Goal: Check status: Check status

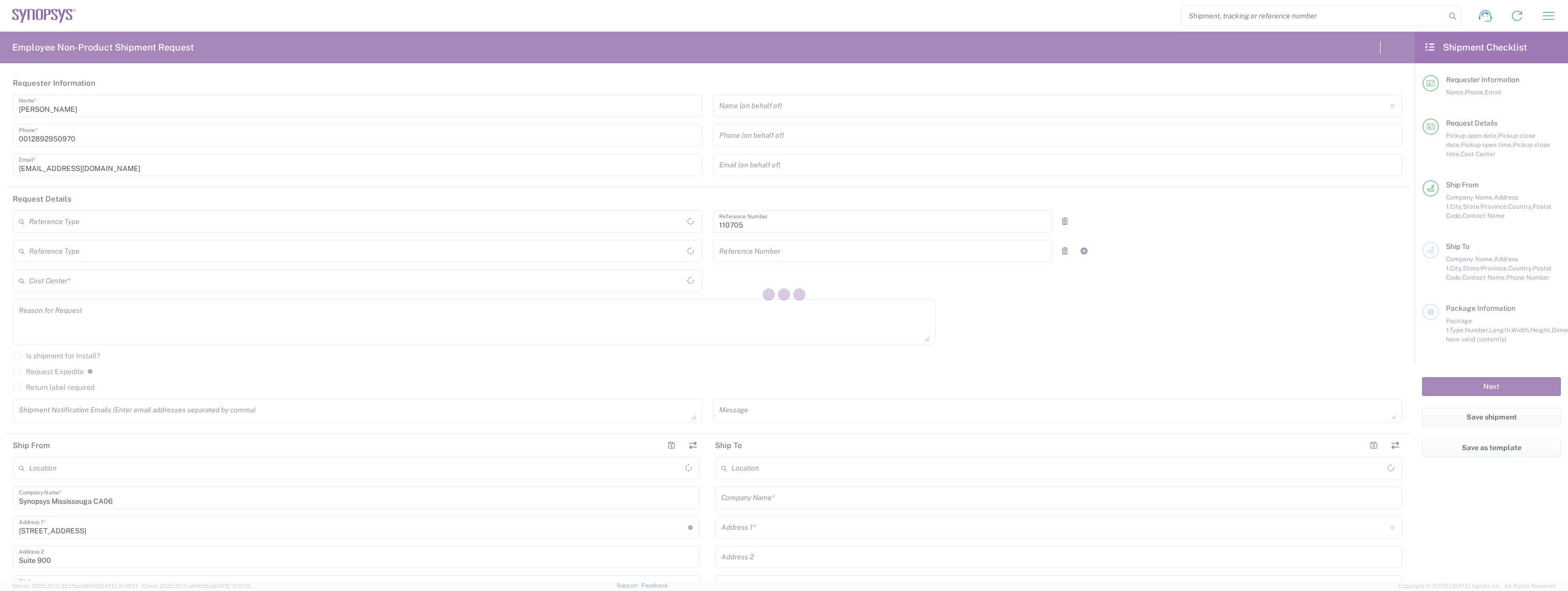
type input "Department"
type input "[GEOGRAPHIC_DATA]"
type input "Delivered at Place"
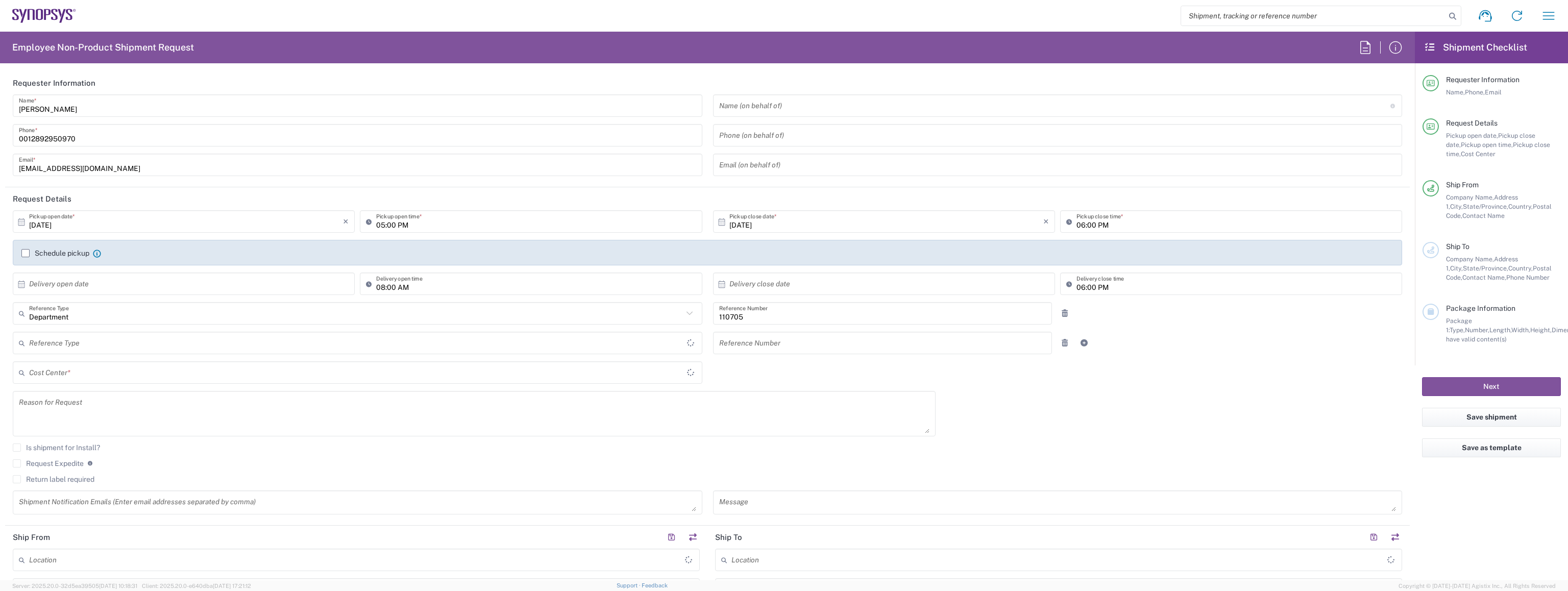
type input "CA02, CIO, IT ESS21 110705"
type input "[GEOGRAPHIC_DATA]"
click at [1545, 13] on icon "button" at bounding box center [1549, 16] width 16 height 16
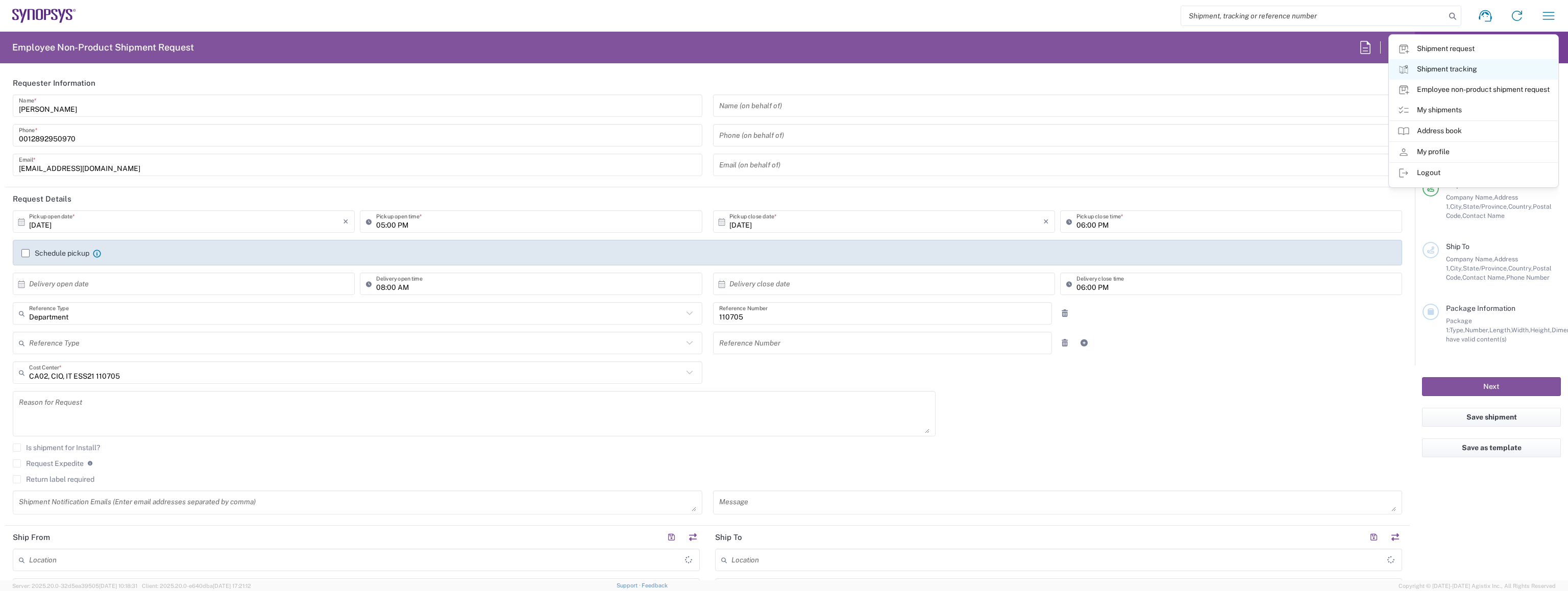
type input "[GEOGRAPHIC_DATA] CA06"
click at [1466, 106] on link "My shipments" at bounding box center [1474, 110] width 169 height 21
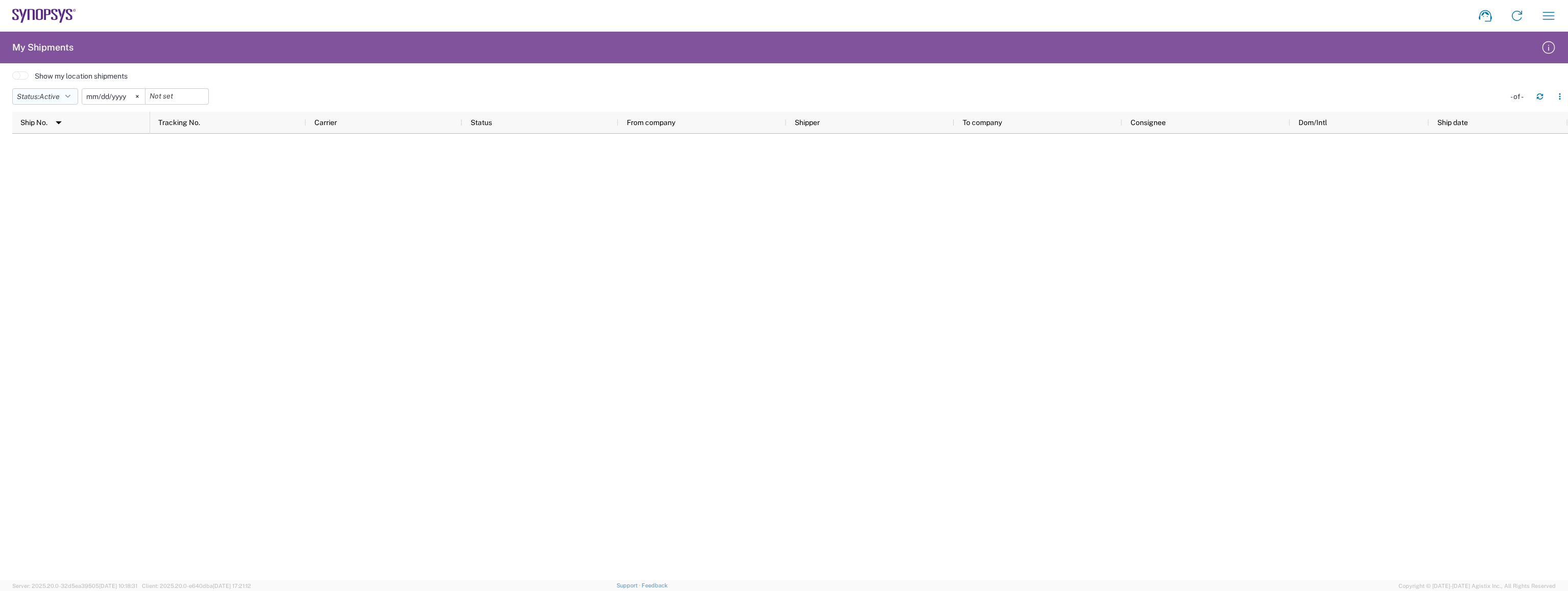
click at [59, 93] on span "Active" at bounding box center [50, 96] width 21 height 8
click at [39, 150] on span "All" at bounding box center [72, 150] width 119 height 16
click at [128, 98] on svg-icon at bounding box center [126, 96] width 15 height 15
click at [119, 97] on input "date" at bounding box center [102, 96] width 63 height 15
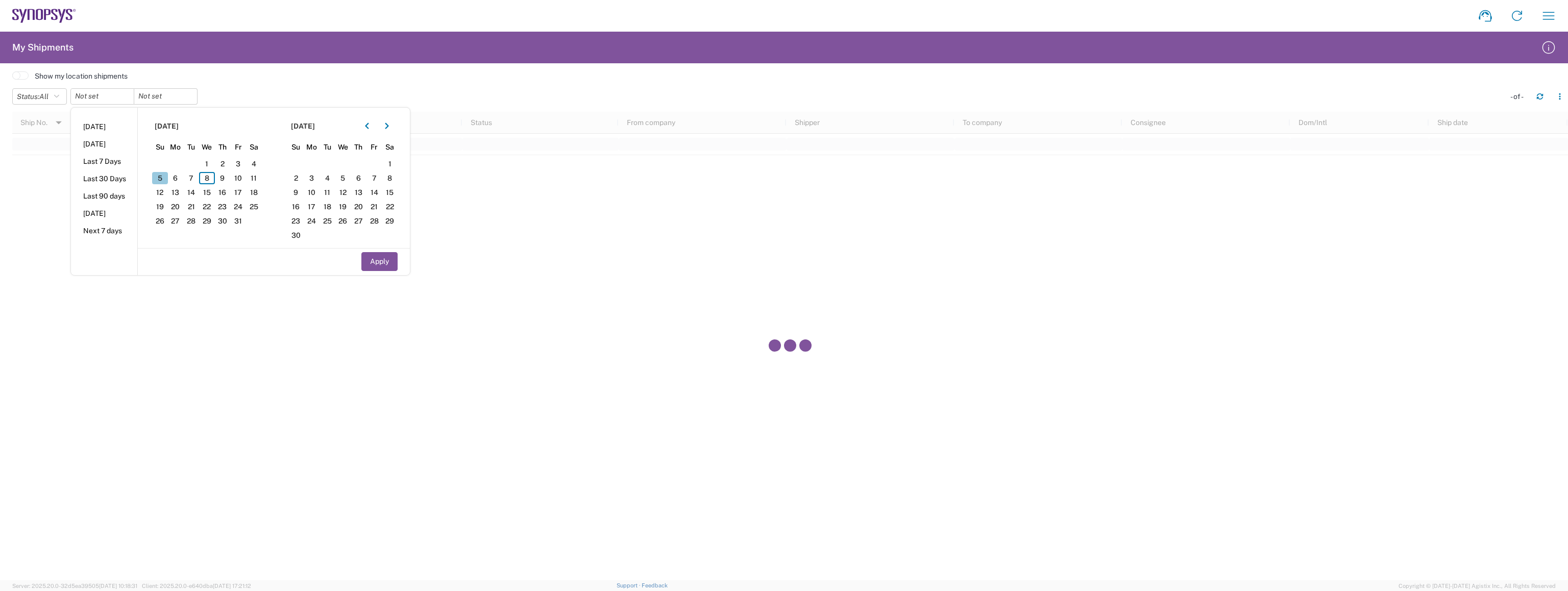
click at [163, 178] on span "5" at bounding box center [160, 178] width 16 height 12
click at [206, 178] on span "8" at bounding box center [207, 178] width 16 height 12
click at [378, 261] on button "Apply" at bounding box center [380, 261] width 37 height 19
type input "[DATE]"
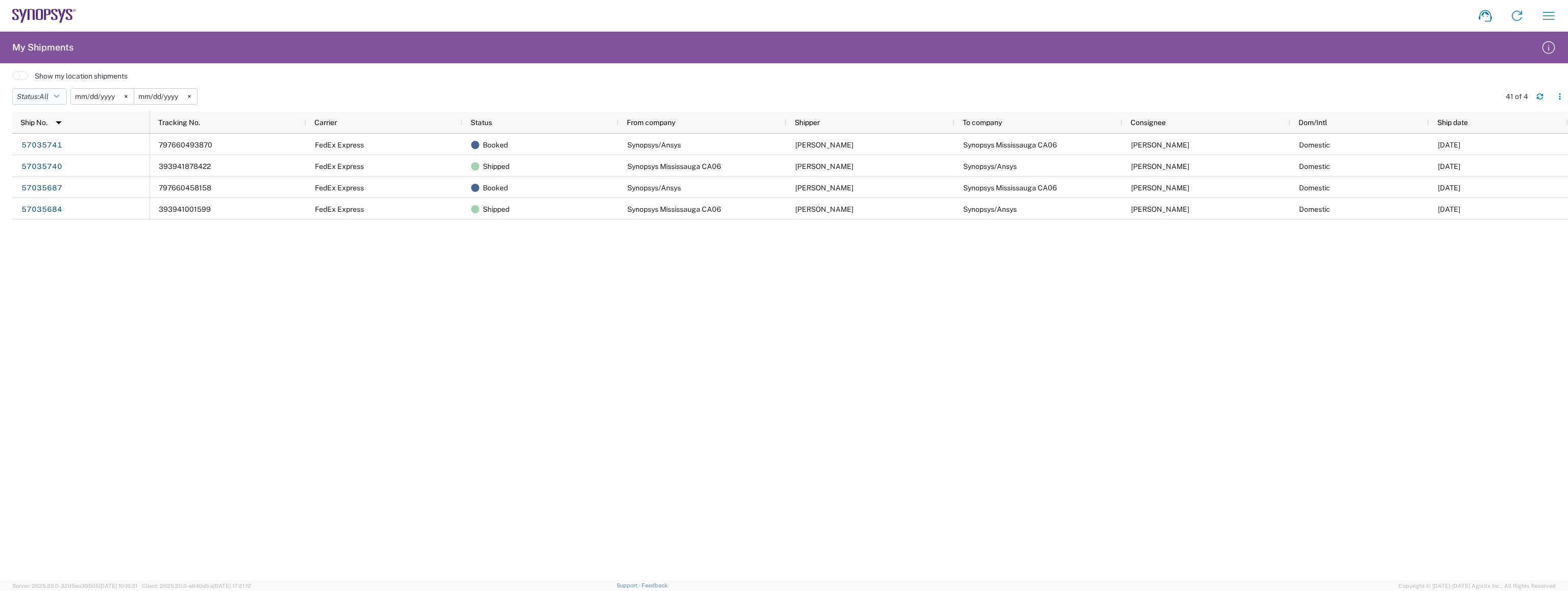
click at [55, 100] on button "Status: All" at bounding box center [40, 96] width 55 height 16
click at [71, 181] on span "Booked" at bounding box center [72, 181] width 119 height 16
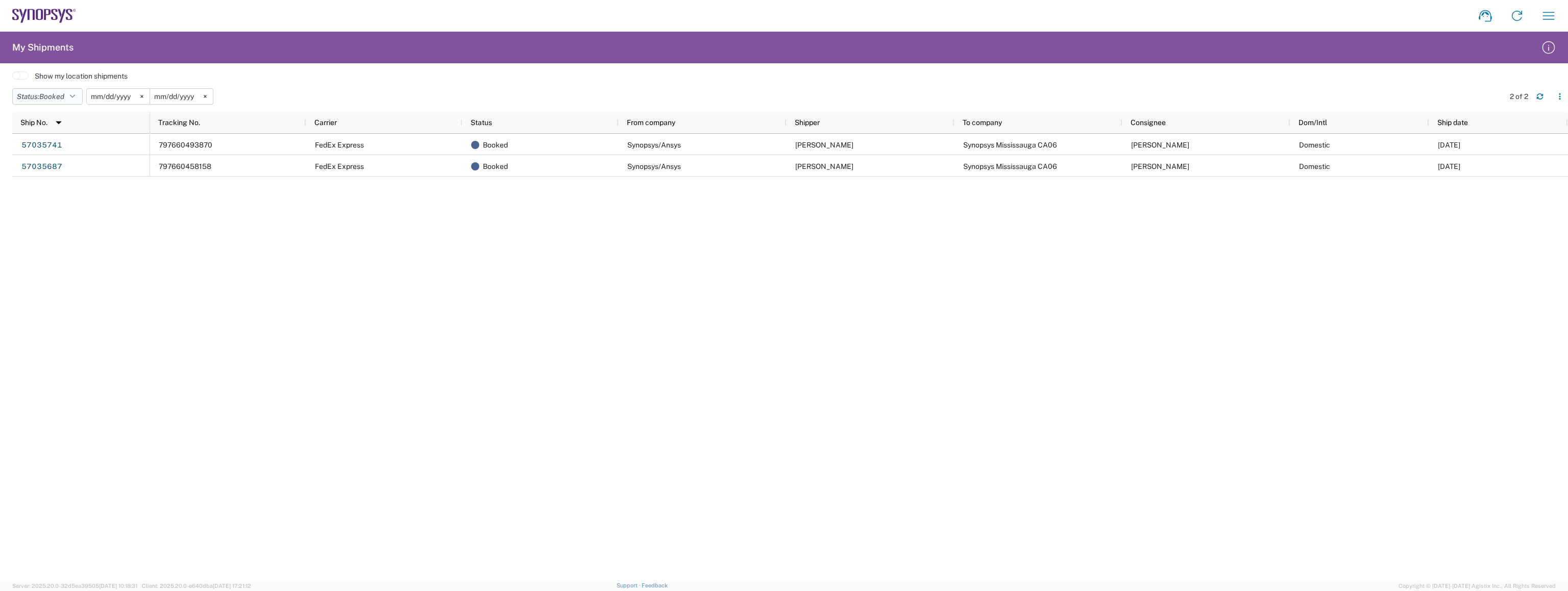
click at [57, 95] on span "Booked" at bounding box center [52, 96] width 25 height 8
click at [69, 221] on span "Pending" at bounding box center [72, 217] width 119 height 16
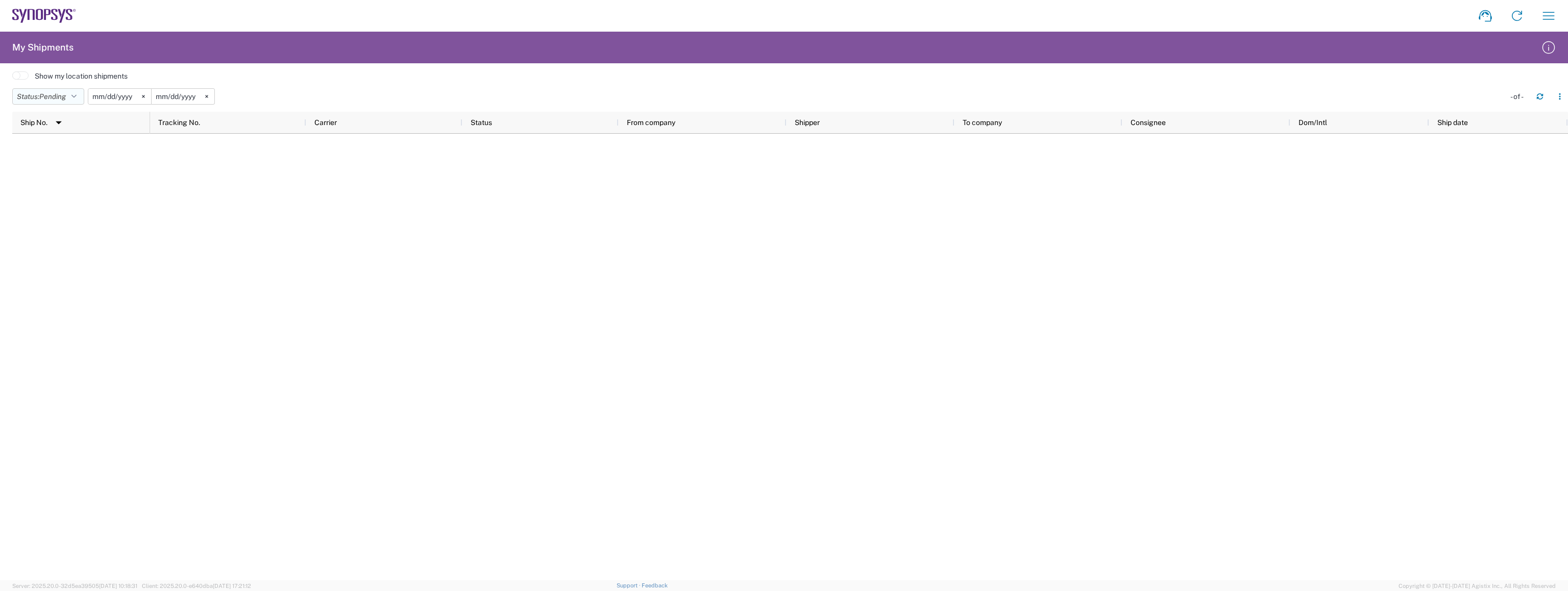
click at [54, 103] on button "Status: Pending" at bounding box center [48, 96] width 72 height 16
click at [196, 96] on input "[DATE]" at bounding box center [183, 96] width 63 height 15
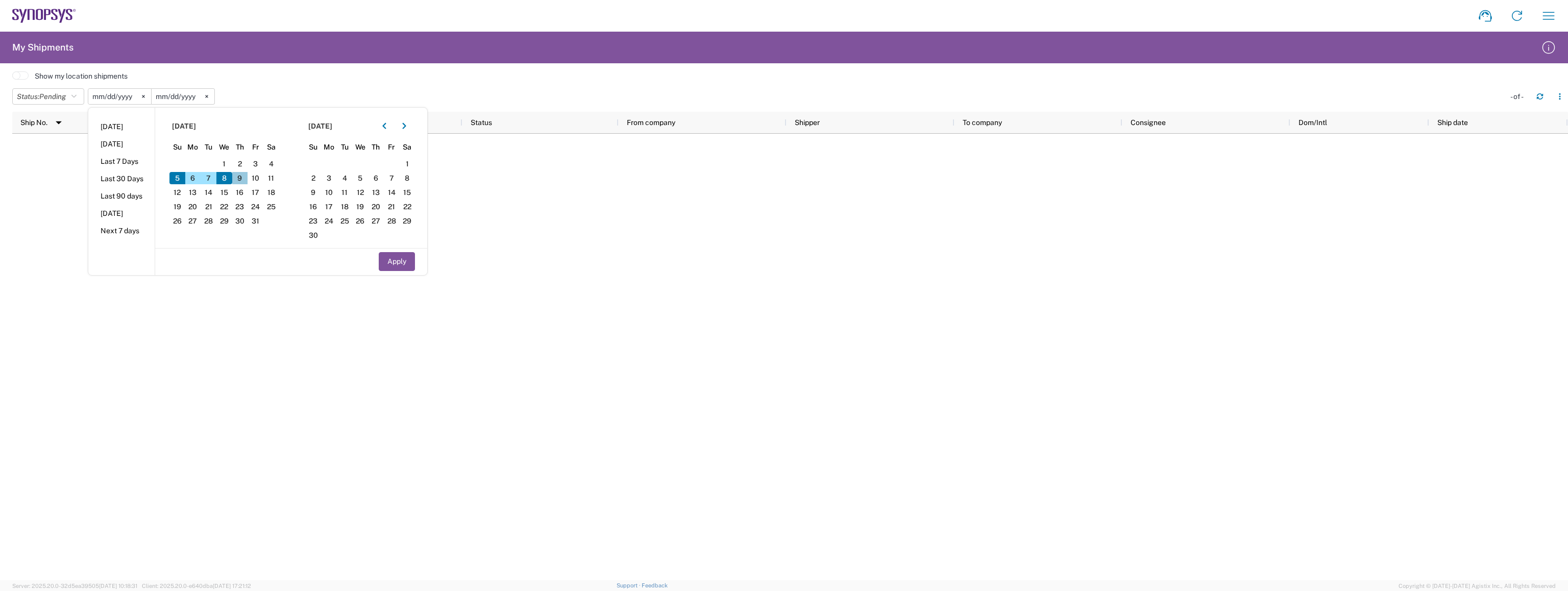
click at [241, 176] on span "9" at bounding box center [240, 178] width 16 height 12
click at [398, 264] on button "Apply" at bounding box center [397, 261] width 37 height 19
type input "[DATE]"
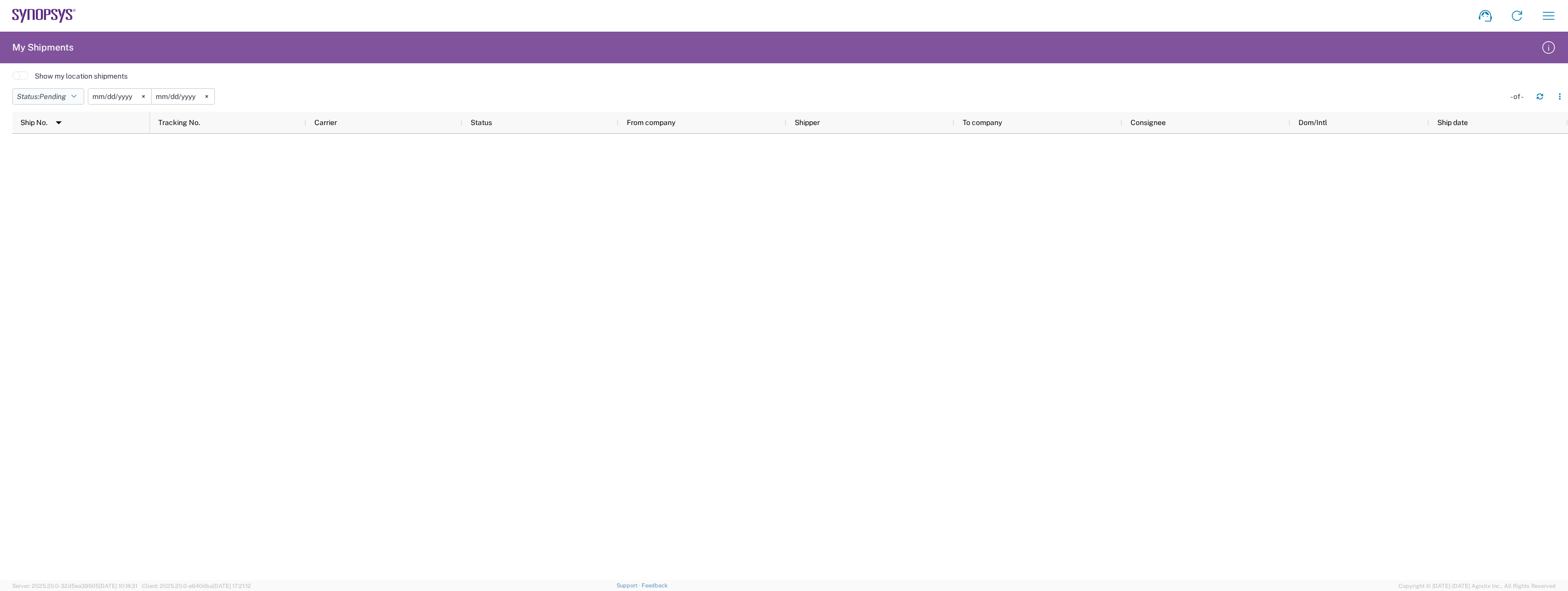
click at [69, 96] on button "Status: Pending" at bounding box center [48, 96] width 72 height 16
click at [53, 149] on span "All" at bounding box center [72, 150] width 119 height 16
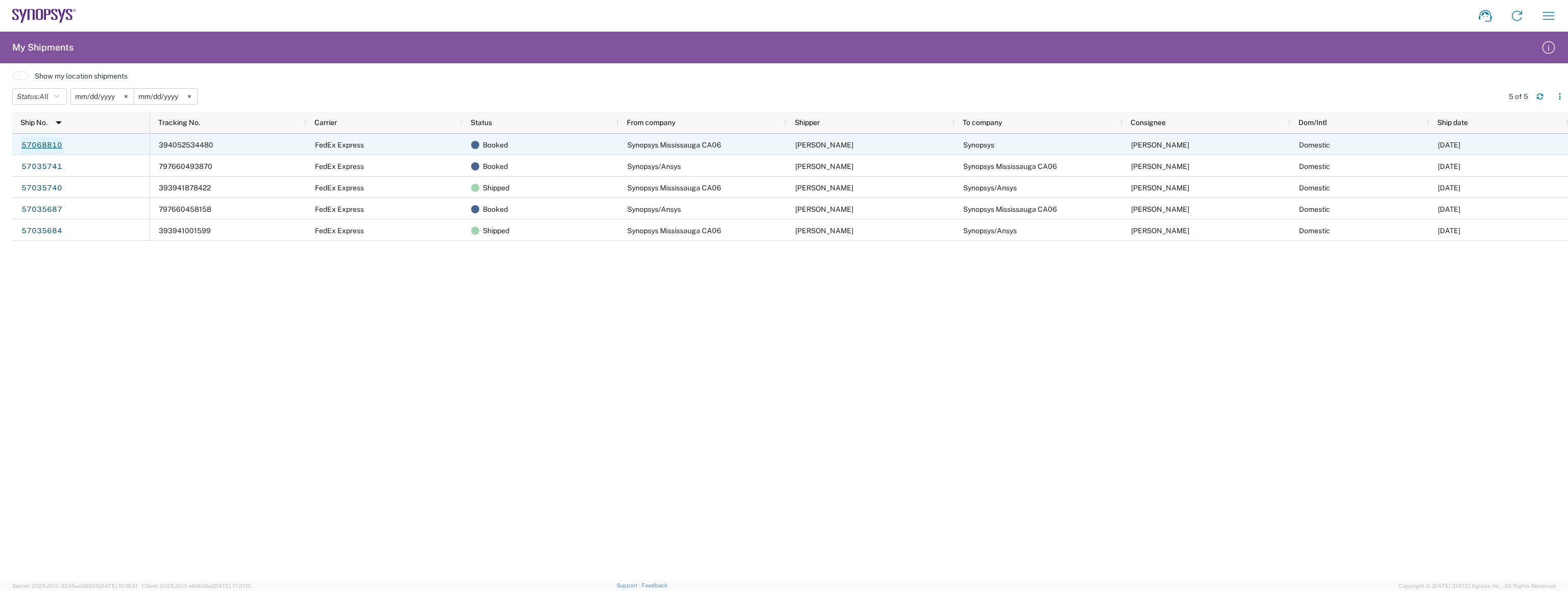
click at [45, 144] on link "57068810" at bounding box center [41, 145] width 42 height 16
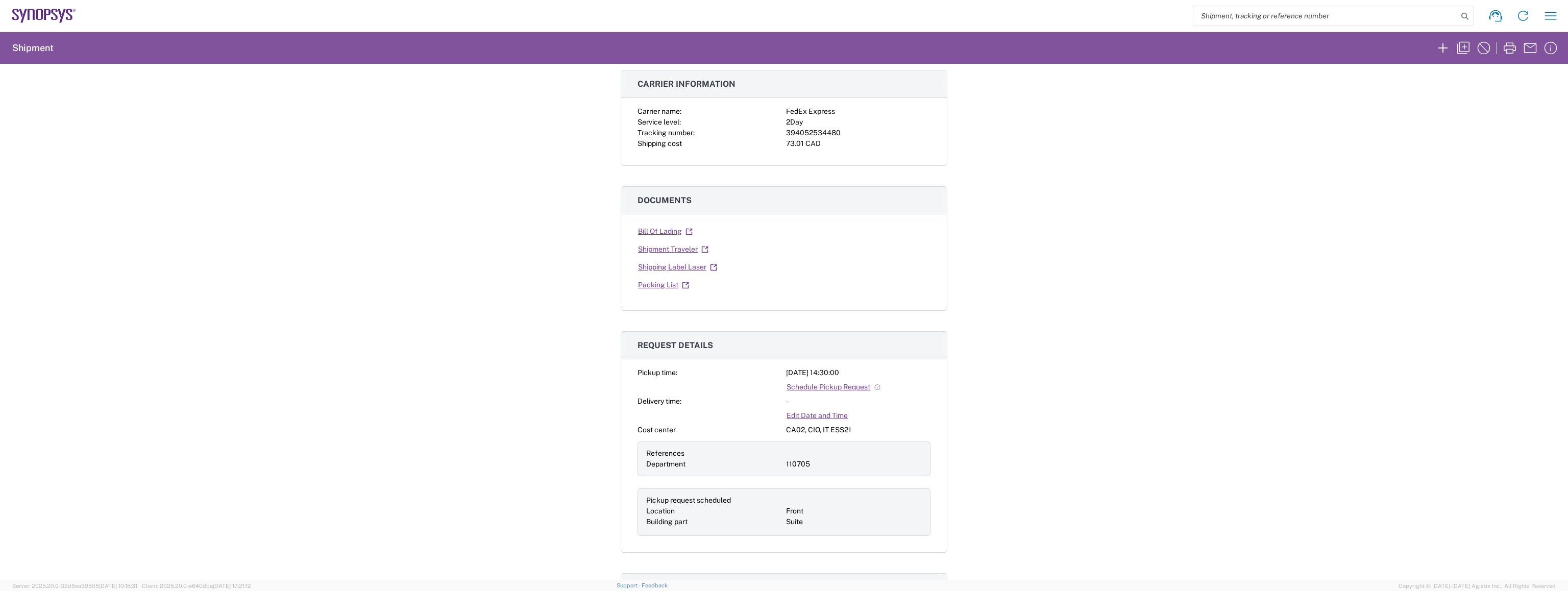
scroll to position [153, 0]
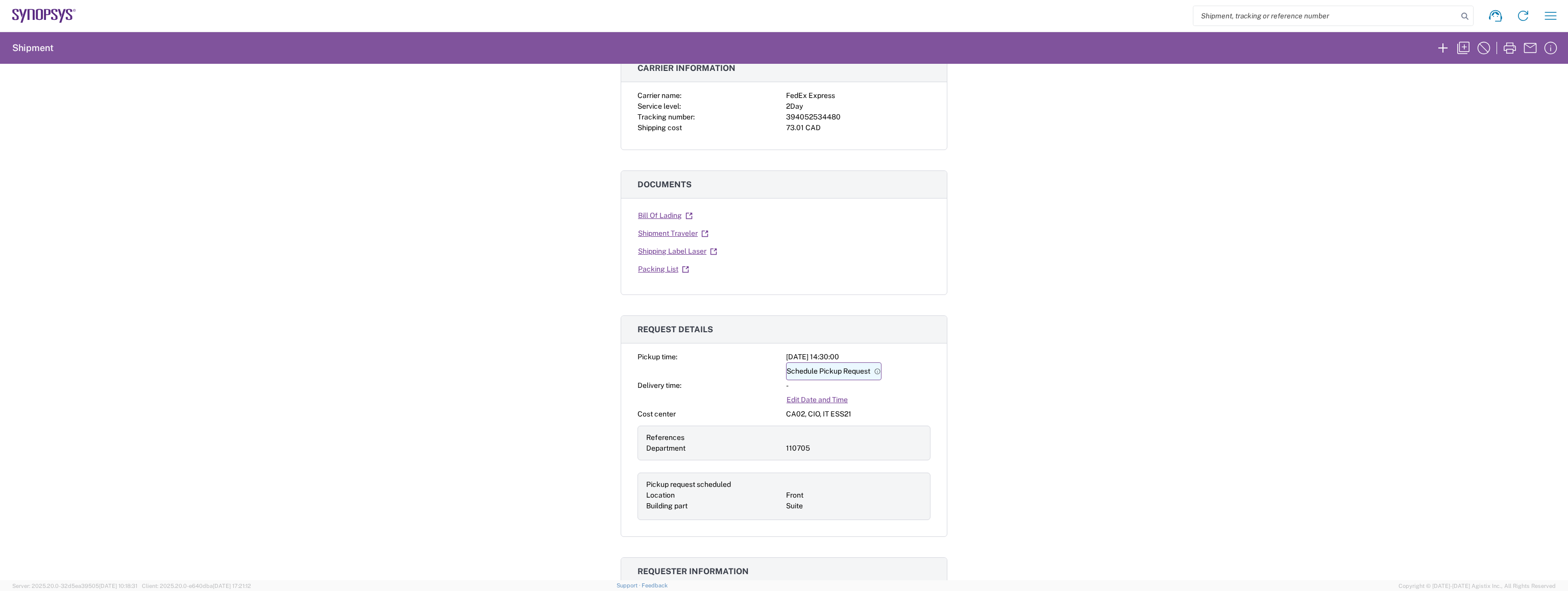
click at [839, 371] on link "Schedule Pickup Request" at bounding box center [833, 371] width 96 height 18
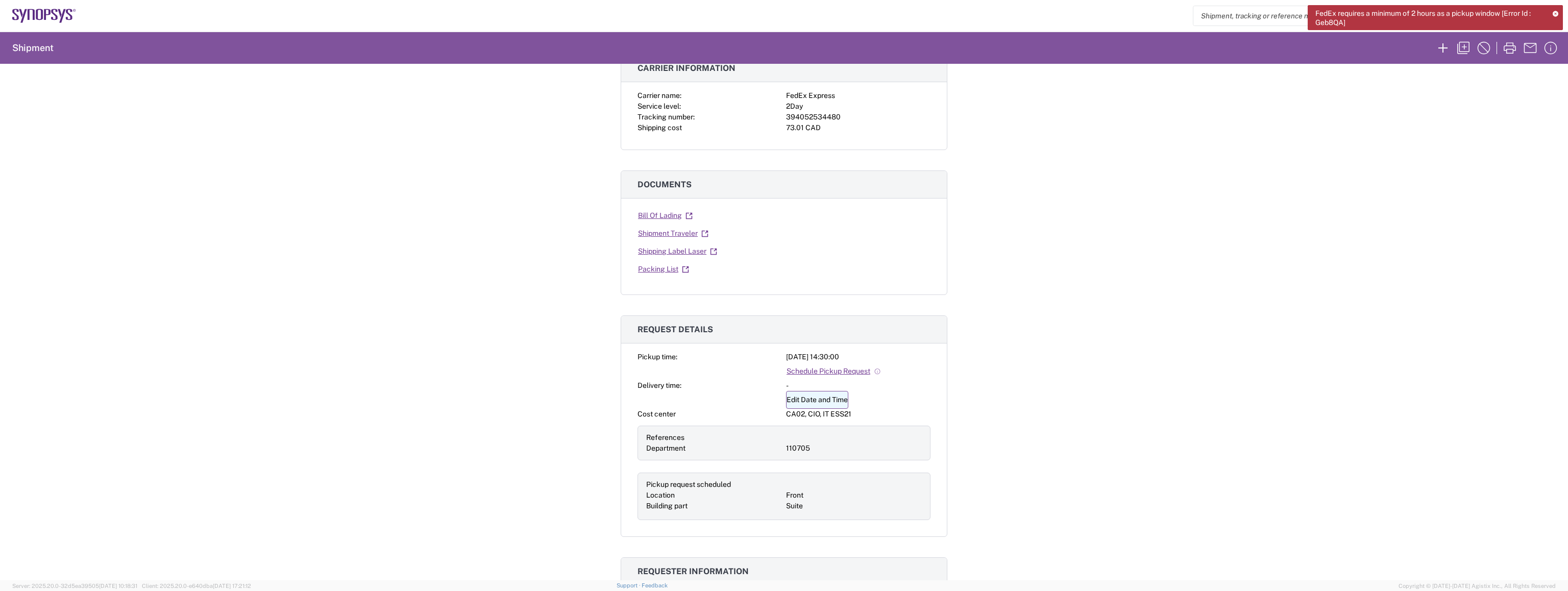
click at [822, 394] on link "Edit Date and Time" at bounding box center [817, 399] width 62 height 18
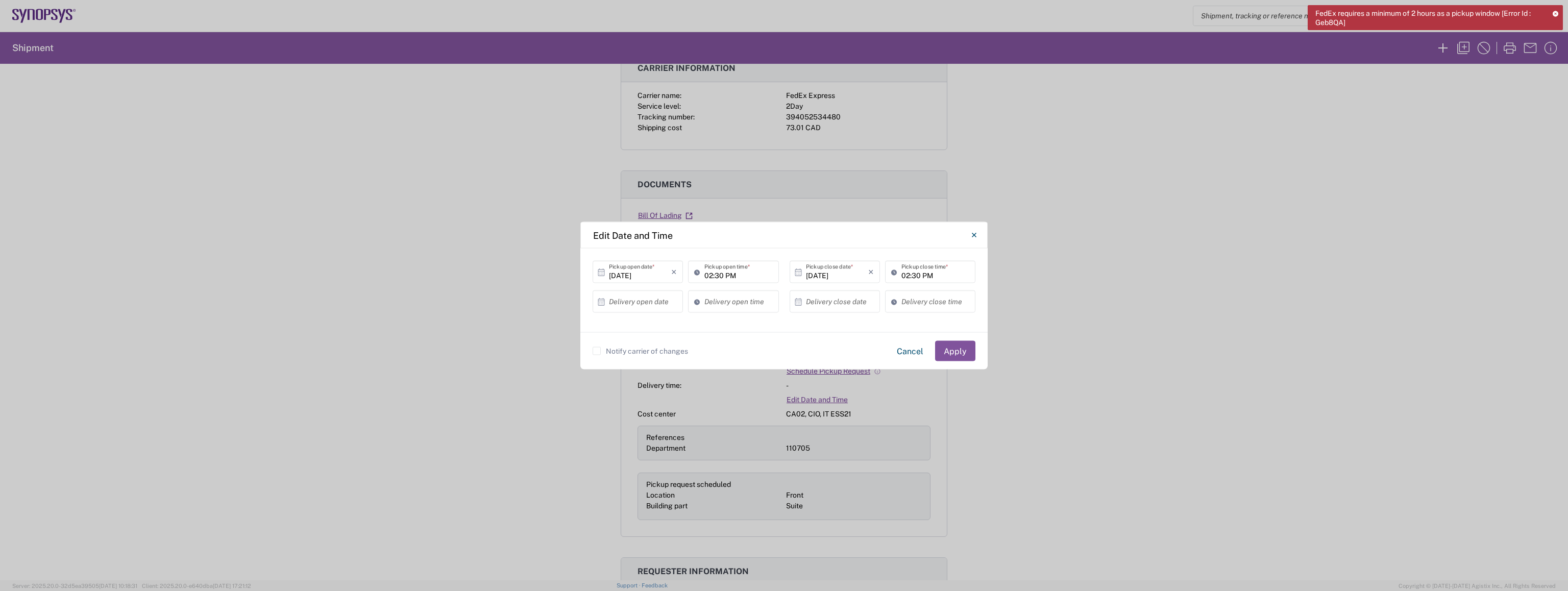
click at [909, 278] on input "02:30 PM" at bounding box center [936, 271] width 68 height 18
click at [915, 273] on input "06:30 PM" at bounding box center [936, 271] width 68 height 18
type input "06:00 PM"
drag, startPoint x: 962, startPoint y: 351, endPoint x: 637, endPoint y: 362, distance: 325.2
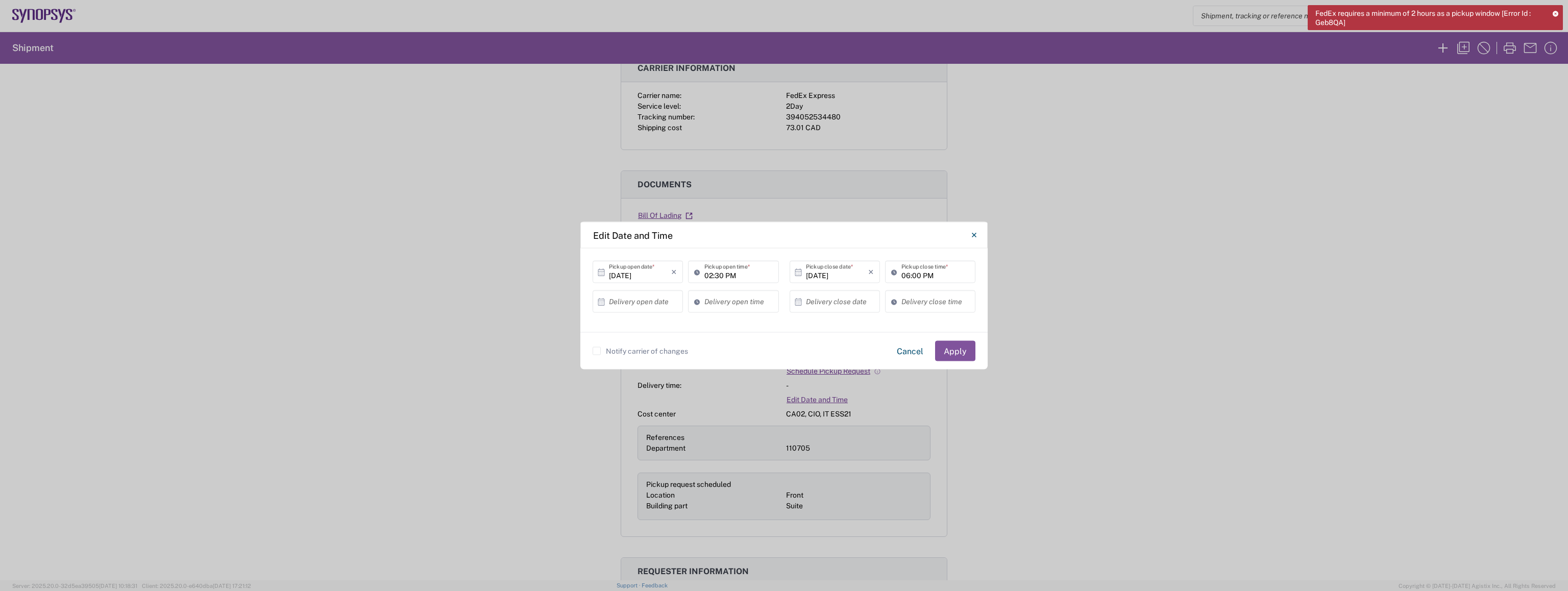
click at [637, 362] on div "Notify carrier of changes Cancel Apply" at bounding box center [783, 351] width 407 height 37
click at [637, 355] on div "Notify carrier of changes Cancel Apply" at bounding box center [784, 351] width 383 height 21
click at [670, 350] on label "Notify carrier of changes" at bounding box center [640, 351] width 96 height 8
click at [597, 351] on input "Notify carrier of changes" at bounding box center [597, 351] width 0 height 0
drag, startPoint x: 950, startPoint y: 349, endPoint x: 618, endPoint y: 349, distance: 332.0
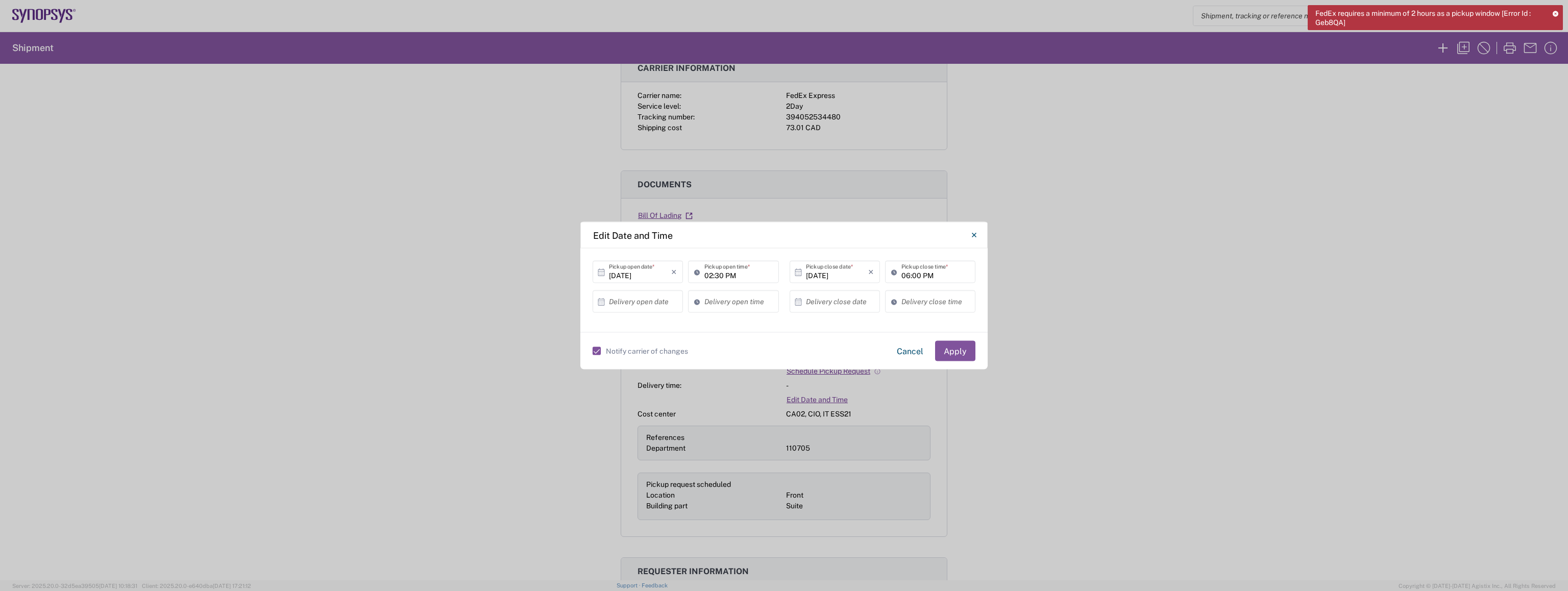
click at [612, 349] on div "Notify carrier of changes Cancel Apply" at bounding box center [784, 351] width 383 height 21
click at [618, 349] on label "Notify carrier of changes" at bounding box center [640, 351] width 96 height 8
click at [592, 351] on input "Notify carrier of changes" at bounding box center [592, 351] width 0 height 0
click at [644, 354] on label "Notify carrier of changes" at bounding box center [640, 351] width 96 height 8
click at [597, 351] on input "Notify carrier of changes" at bounding box center [597, 351] width 0 height 0
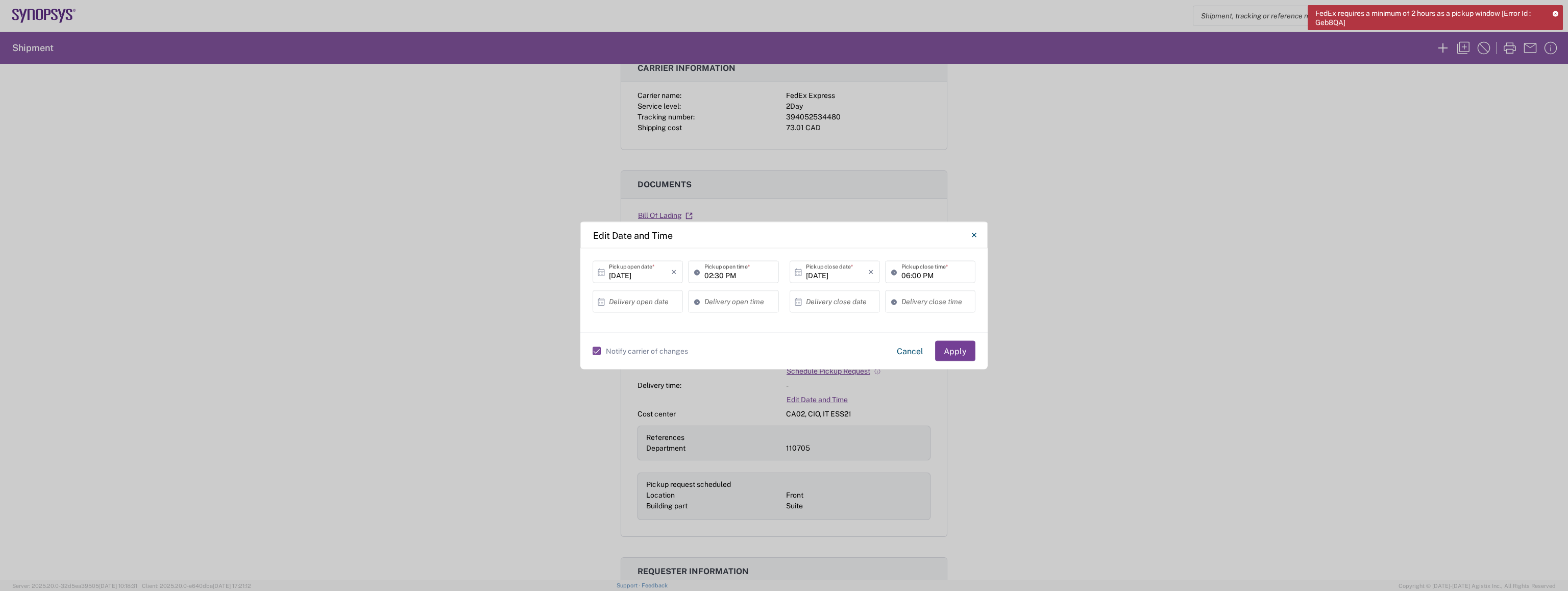
click at [943, 355] on button "Apply" at bounding box center [955, 351] width 40 height 21
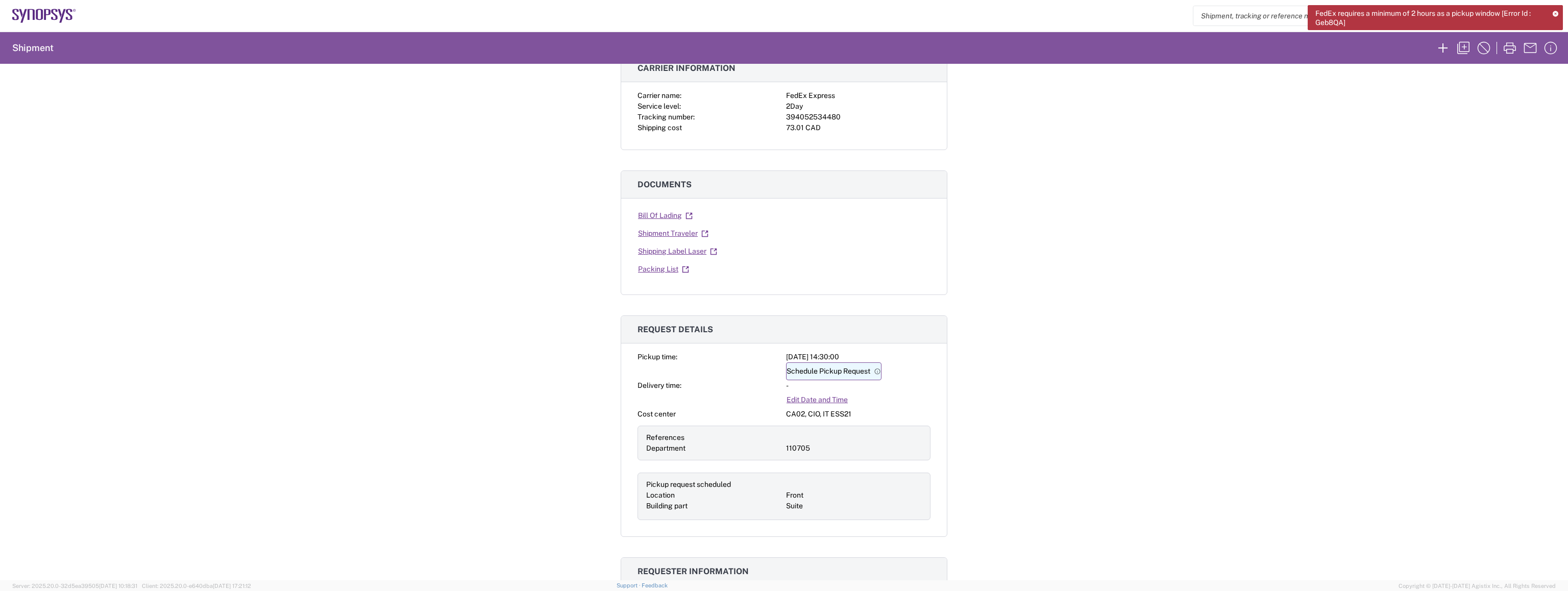
click at [798, 368] on link "Schedule Pickup Request" at bounding box center [833, 371] width 96 height 18
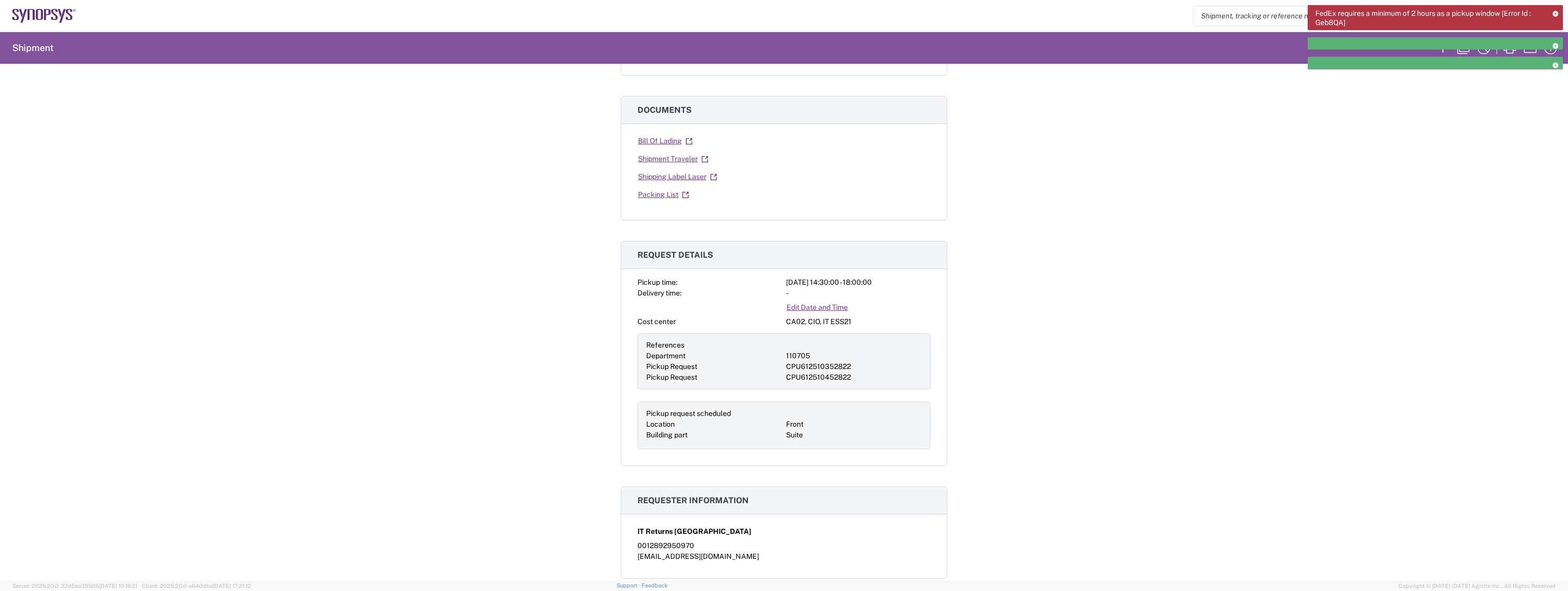
click at [1078, 292] on div "Shipment 57068810 Google Maps Carrier information Carrier name: FedEx Express S…" at bounding box center [784, 322] width 1568 height 517
click at [1022, 220] on div "Shipment 57068810 Google Maps Carrier information Carrier name: FedEx Express S…" at bounding box center [784, 322] width 1568 height 517
click at [811, 365] on div "CPU612510352822" at bounding box center [853, 367] width 136 height 11
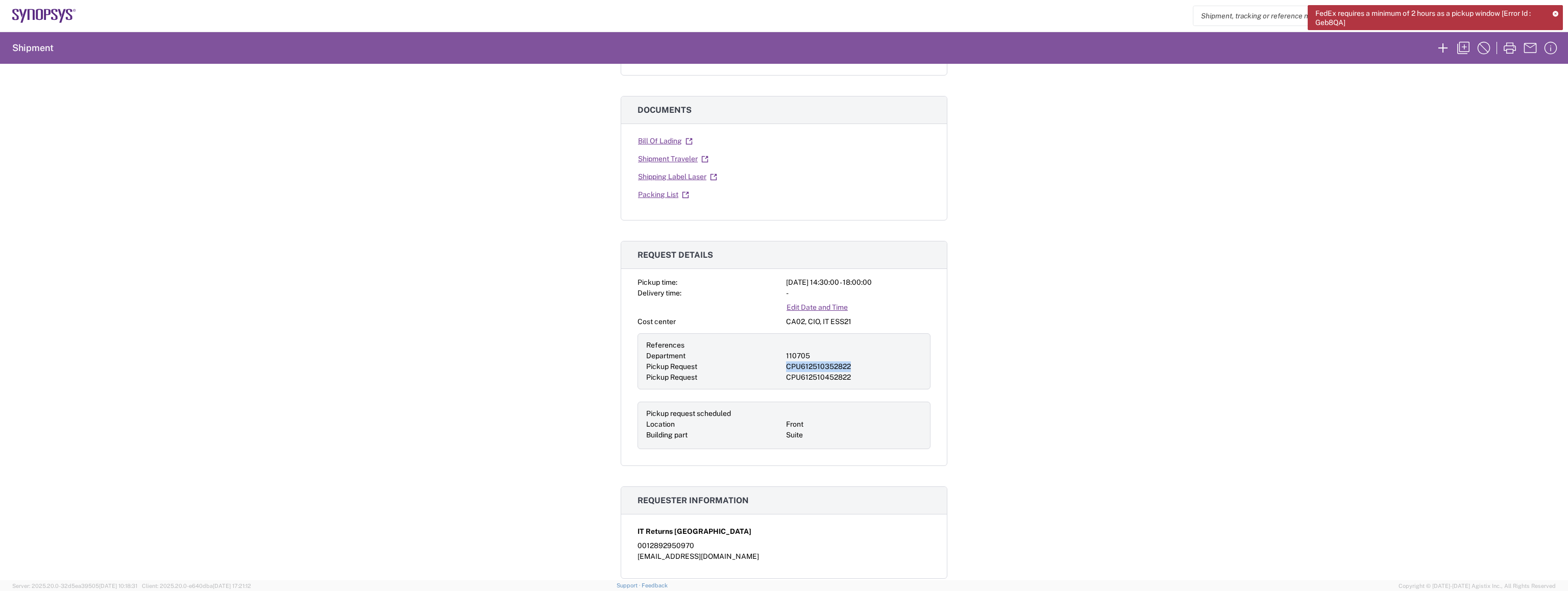
click at [811, 365] on div "CPU612510352822" at bounding box center [853, 367] width 136 height 11
click at [566, 358] on div "Shipment 57068810 Google Maps Carrier information Carrier name: FedEx Express S…" at bounding box center [784, 322] width 1568 height 517
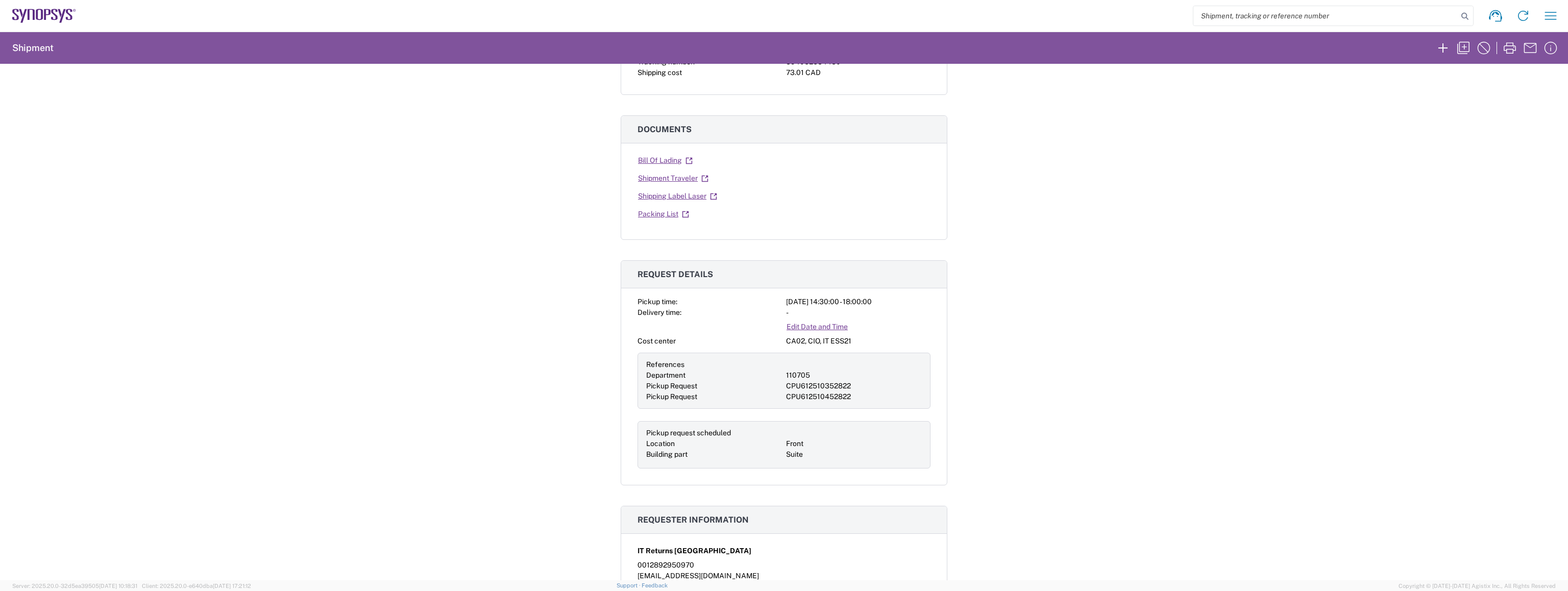
scroll to position [153, 0]
